Goal: Transaction & Acquisition: Download file/media

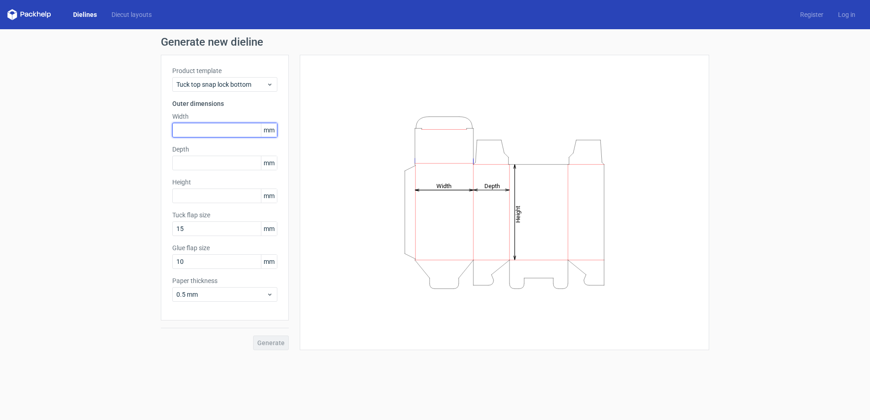
click at [195, 133] on input "text" at bounding box center [224, 130] width 105 height 15
type input "320"
click at [242, 80] on span "Tuck top snap lock bottom" at bounding box center [221, 84] width 90 height 9
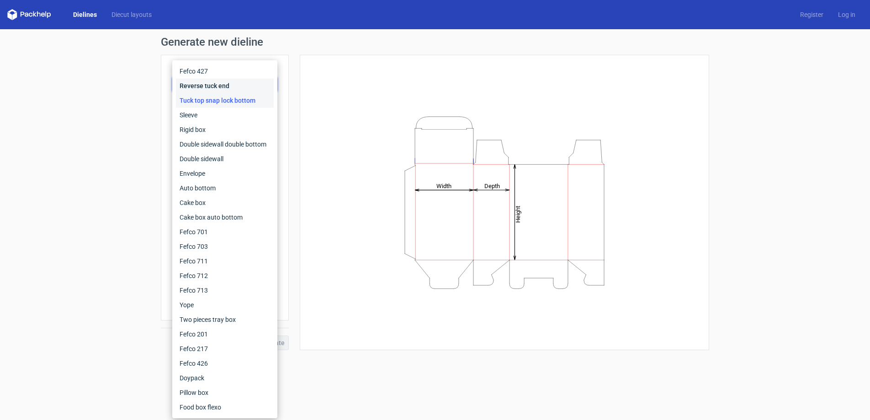
click at [206, 86] on div "Reverse tuck end" at bounding box center [225, 86] width 98 height 15
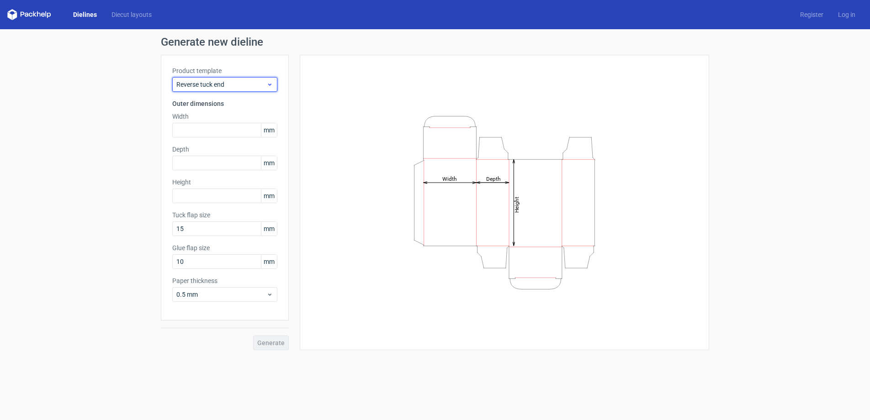
click at [206, 85] on span "Reverse tuck end" at bounding box center [221, 84] width 90 height 9
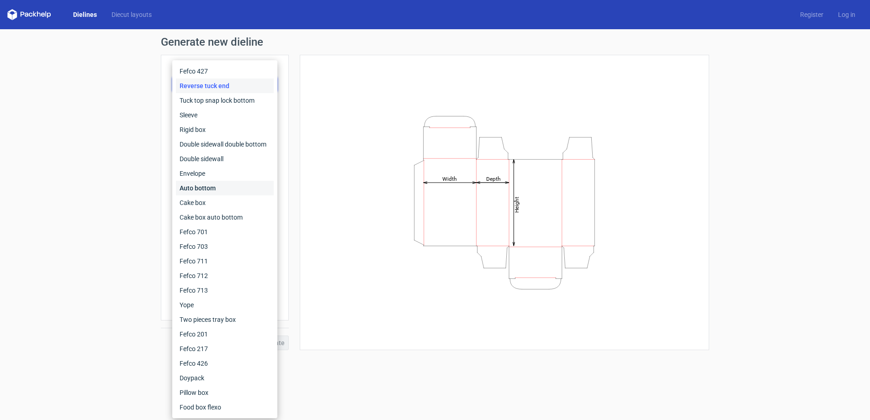
click at [211, 190] on div "Auto bottom" at bounding box center [225, 188] width 98 height 15
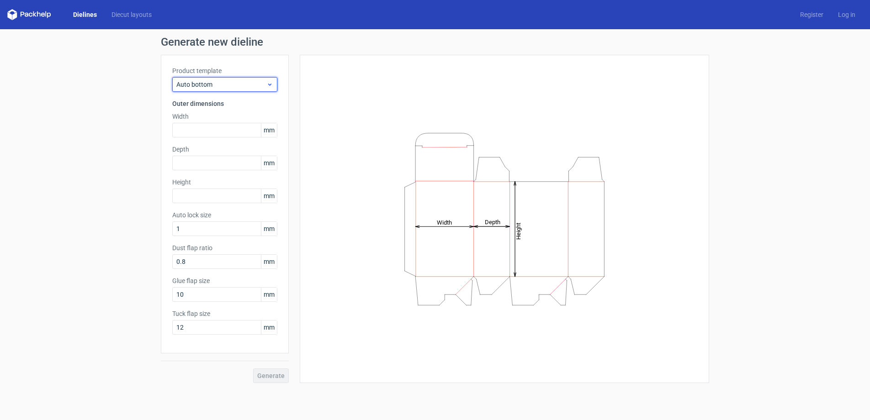
click at [203, 83] on span "Auto bottom" at bounding box center [221, 84] width 90 height 9
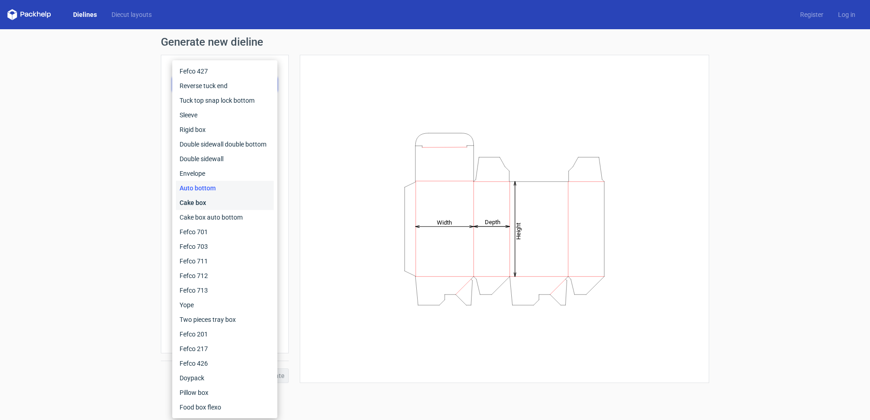
click at [218, 202] on div "Cake box" at bounding box center [225, 203] width 98 height 15
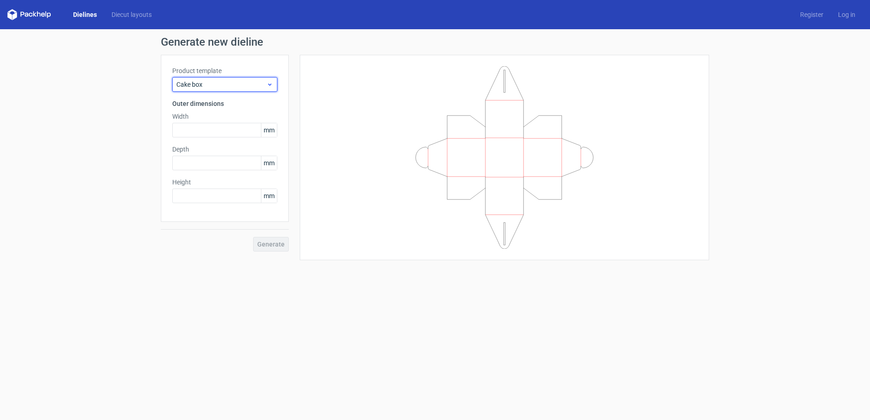
click at [213, 84] on span "Cake box" at bounding box center [221, 84] width 90 height 9
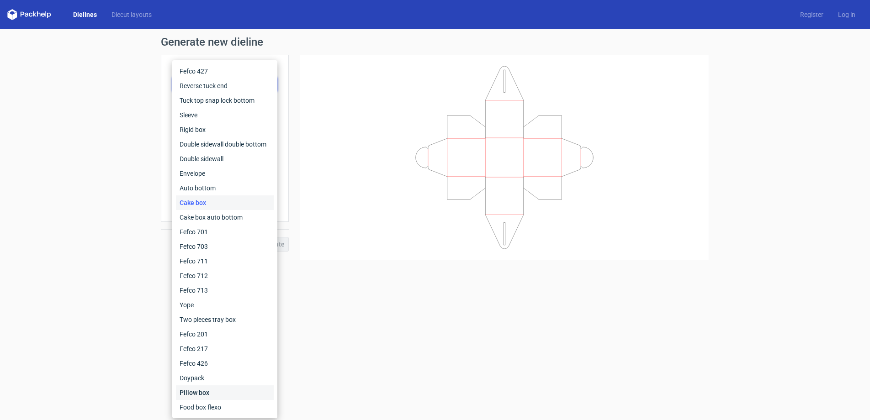
click at [230, 394] on div "Pillow box" at bounding box center [225, 393] width 98 height 15
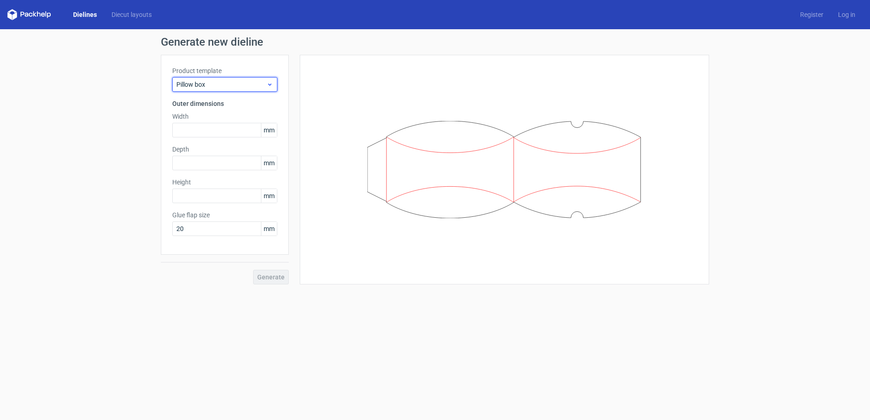
click at [200, 82] on span "Pillow box" at bounding box center [221, 84] width 90 height 9
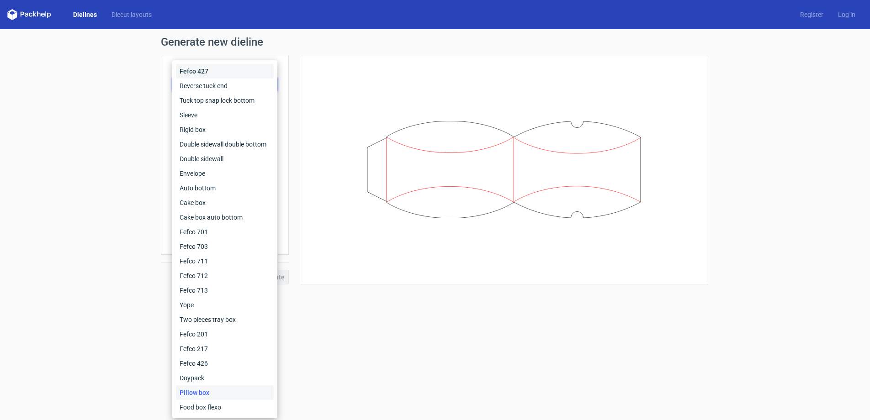
click at [197, 70] on div "Fefco 427" at bounding box center [225, 71] width 98 height 15
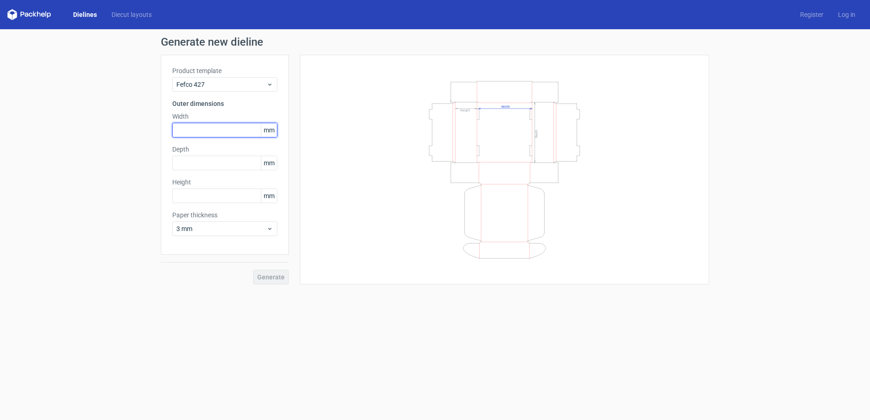
click at [216, 132] on input "text" at bounding box center [224, 130] width 105 height 15
type input "320"
type input "210"
type input "65"
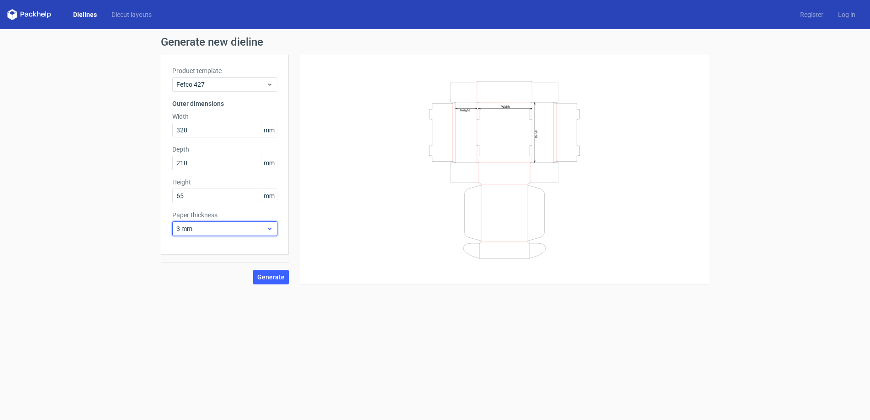
click at [235, 229] on span "3 mm" at bounding box center [221, 228] width 90 height 9
click at [204, 293] on div "1.5 mm" at bounding box center [225, 293] width 98 height 15
click at [123, 235] on div "Generate new dieline Product template Fefco 427 Outer dimensions Width 320 mm D…" at bounding box center [435, 160] width 870 height 263
click at [274, 277] on span "Generate" at bounding box center [270, 277] width 27 height 6
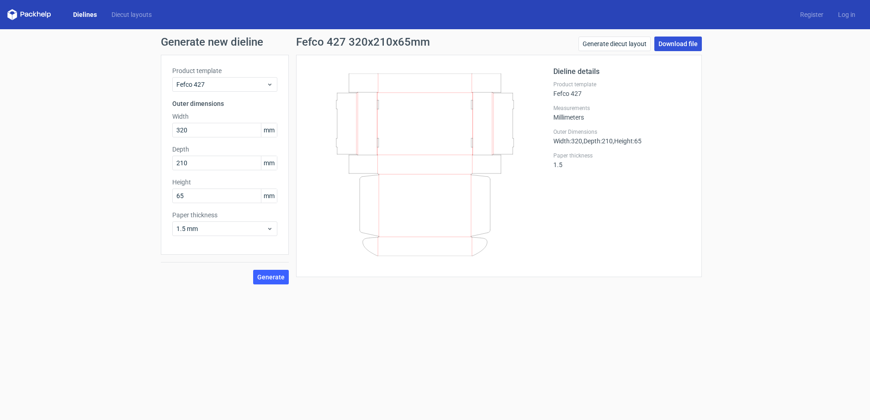
click at [670, 44] on link "Download file" at bounding box center [679, 44] width 48 height 15
click at [772, 262] on div "Generate new dieline Product template Fefco 427 Outer dimensions Width 320 mm D…" at bounding box center [435, 160] width 870 height 263
drag, startPoint x: 200, startPoint y: 132, endPoint x: 213, endPoint y: 130, distance: 12.9
click at [200, 132] on input "320" at bounding box center [224, 130] width 105 height 15
drag, startPoint x: 203, startPoint y: 161, endPoint x: 161, endPoint y: 165, distance: 42.6
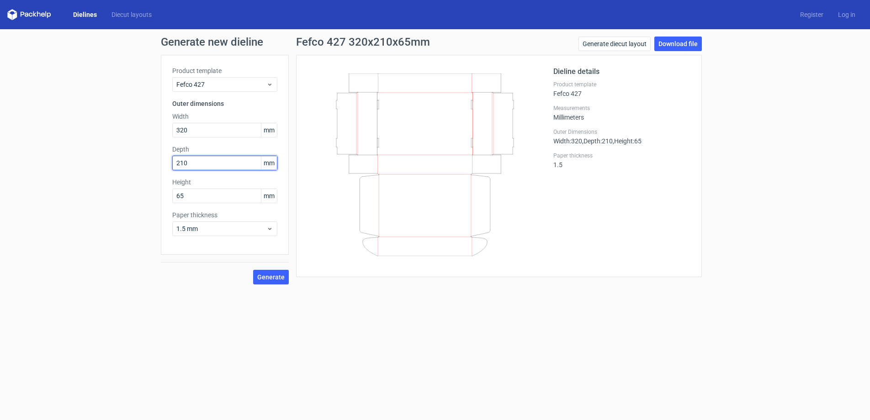
click at [161, 165] on div "Product template Fefco 427 Outer dimensions Width 320 mm Depth 210 mm Height 65…" at bounding box center [225, 155] width 128 height 200
type input "220"
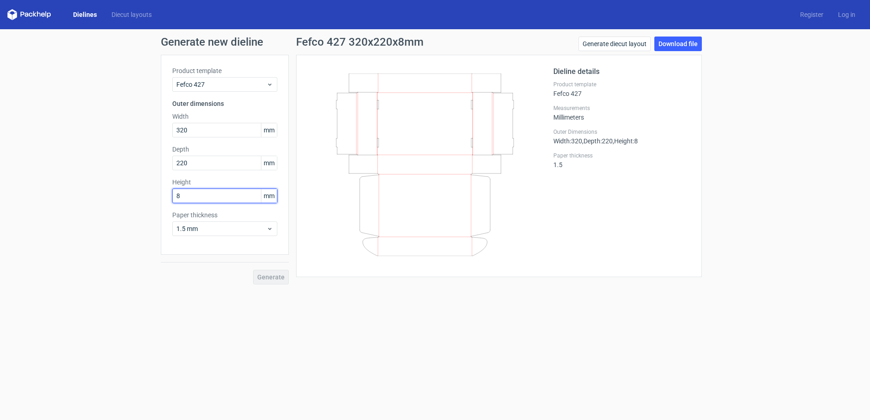
type input "80"
click at [97, 159] on div "Generate new dieline Product template Fefco 427 Outer dimensions Width 320 mm D…" at bounding box center [435, 160] width 870 height 263
click at [270, 281] on span "Generate" at bounding box center [270, 277] width 27 height 6
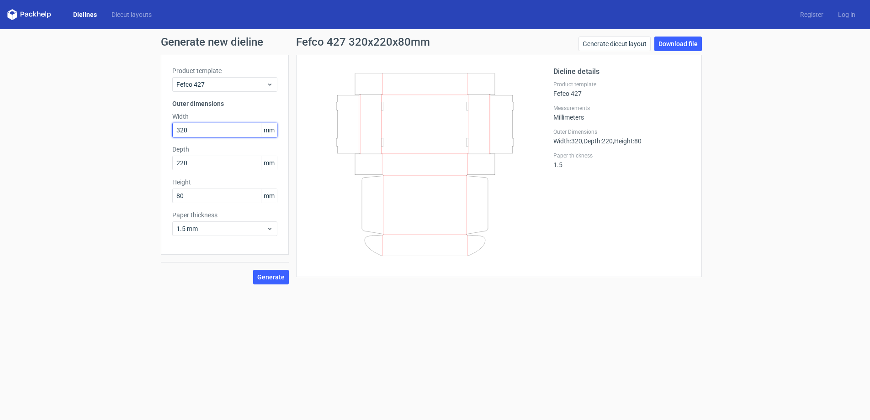
drag, startPoint x: 198, startPoint y: 133, endPoint x: 129, endPoint y: 128, distance: 69.2
click at [124, 130] on div "Generate new dieline Product template Fefco 427 Outer dimensions Width 320 mm D…" at bounding box center [435, 160] width 870 height 263
type input "280"
click at [268, 280] on span "Generate" at bounding box center [270, 277] width 27 height 6
click at [84, 94] on div "Generate new dieline Product template Fefco 427 Outer dimensions Width 280 mm D…" at bounding box center [435, 160] width 870 height 263
